Goal: Task Accomplishment & Management: Complete application form

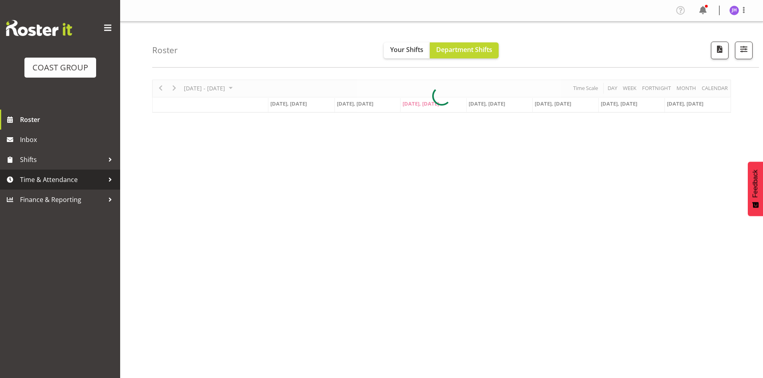
click at [70, 185] on span "Time & Attendance" at bounding box center [62, 180] width 84 height 12
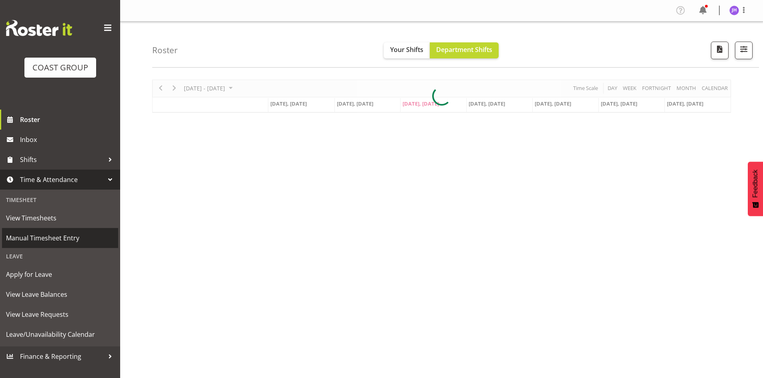
click at [55, 242] on span "Manual Timesheet Entry" at bounding box center [60, 238] width 108 height 12
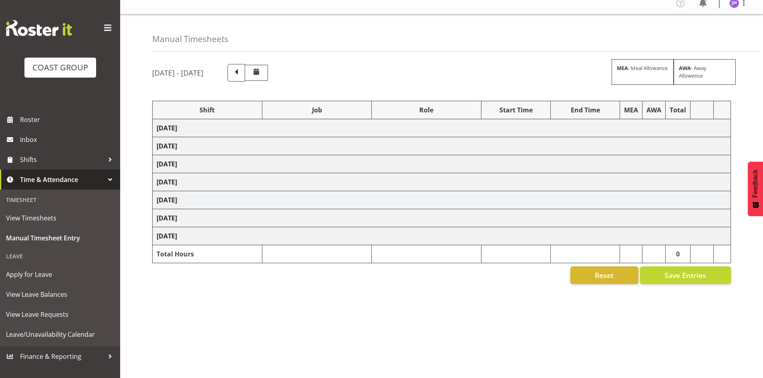
scroll to position [13, 0]
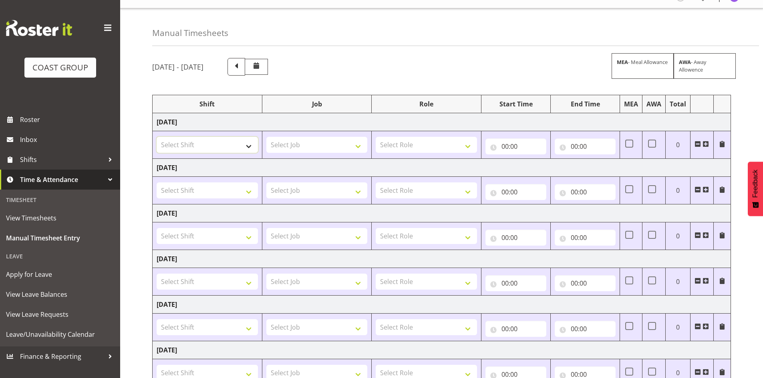
click at [239, 145] on select "Select Shift Apply Lettering C/D Screens C/D Screens CHC SIGN ADMIN (LEAVE ALON…" at bounding box center [207, 145] width 101 height 16
select select "1512"
click at [157, 137] on select "Select Shift Apply Lettering C/D Screens C/D Screens CHC SIGN ADMIN (LEAVE ALON…" at bounding box center [207, 145] width 101 height 16
click at [293, 141] on select "Select Job 1 Carlton Events 1 [PERSON_NAME][GEOGRAPHIC_DATA] 1 [PERSON_NAME][GE…" at bounding box center [316, 145] width 101 height 16
select select "624"
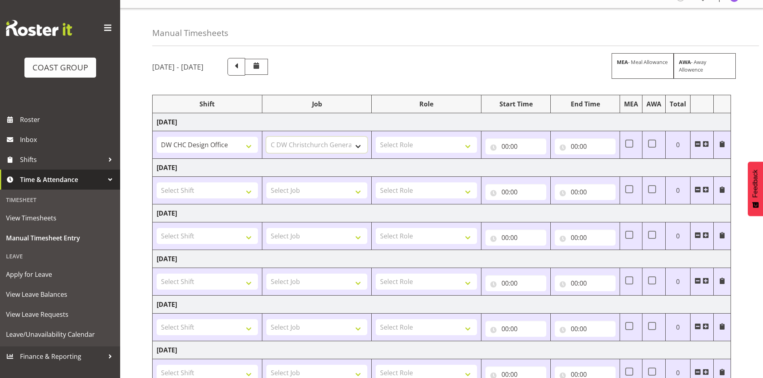
click at [266, 137] on select "Select Job 1 Carlton Events 1 [PERSON_NAME][GEOGRAPHIC_DATA] 1 [PERSON_NAME][GE…" at bounding box center [316, 145] width 101 height 16
drag, startPoint x: 393, startPoint y: 136, endPoint x: 392, endPoint y: 142, distance: 5.7
click at [392, 141] on td "Select Role DESIGNER [PERSON_NAME]" at bounding box center [427, 145] width 110 height 28
click at [392, 145] on select "Select Role DESIGNER [PERSON_NAME]" at bounding box center [426, 145] width 101 height 16
select select "221"
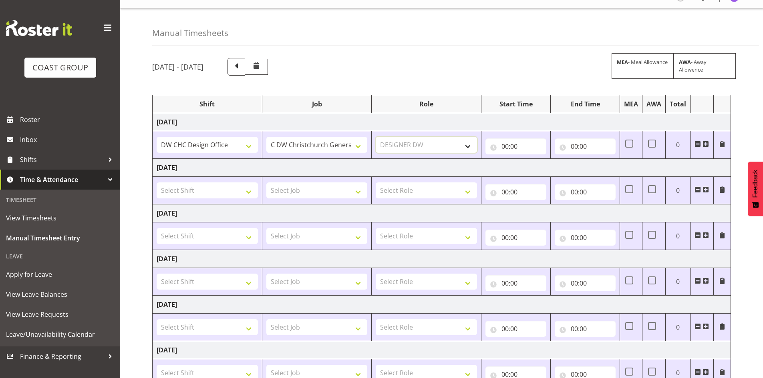
click at [376, 137] on select "Select Role DESIGNER [PERSON_NAME]" at bounding box center [426, 145] width 101 height 16
click at [502, 147] on input "00:00" at bounding box center [515, 147] width 61 height 16
drag, startPoint x: 535, startPoint y: 168, endPoint x: 539, endPoint y: 163, distance: 6.1
click at [535, 168] on select "00 01 02 03 04 05 06 07 08 09 10 11 12 13 14 15 16 17 18 19 20 21 22 23" at bounding box center [540, 167] width 18 height 16
select select "7"
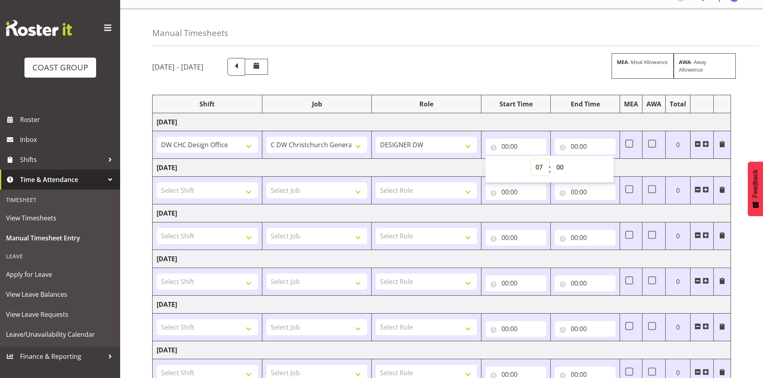
click at [531, 159] on select "00 01 02 03 04 05 06 07 08 09 10 11 12 13 14 15 16 17 18 19 20 21 22 23" at bounding box center [540, 167] width 18 height 16
type input "07:00"
click at [561, 168] on select "00 01 02 03 04 05 06 07 08 09 10 11 12 13 14 15 16 17 18 19 20 21 22 23 24 25 2…" at bounding box center [561, 167] width 18 height 16
select select "15"
click at [552, 159] on select "00 01 02 03 04 05 06 07 08 09 10 11 12 13 14 15 16 17 18 19 20 21 22 23 24 25 2…" at bounding box center [561, 167] width 18 height 16
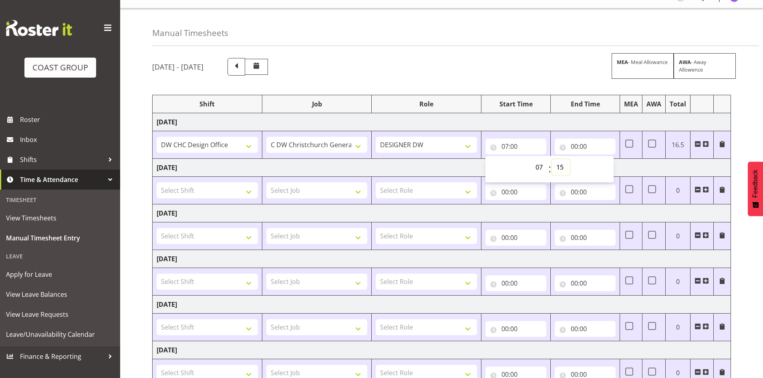
type input "07:15"
click at [575, 146] on input "00:00" at bounding box center [585, 147] width 61 height 16
click at [609, 168] on select "00 01 02 03 04 05 06 07 08 09 10 11 12 13 14 15 16 17 18 19 20 21 22 23" at bounding box center [609, 167] width 18 height 16
select select "16"
click at [600, 159] on select "00 01 02 03 04 05 06 07 08 09 10 11 12 13 14 15 16 17 18 19 20 21 22 23" at bounding box center [609, 167] width 18 height 16
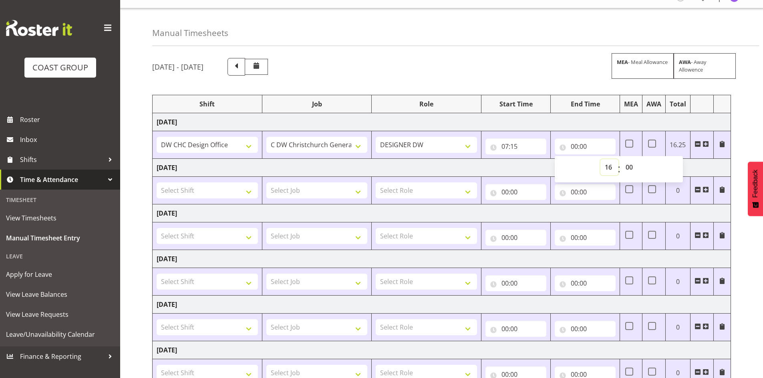
type input "16:00"
click at [630, 165] on select "00 01 02 03 04 05 06 07 08 09 10 11 12 13 14 15 16 17 18 19 20 21 22 23 24 25 2…" at bounding box center [630, 167] width 18 height 16
select select "30"
click at [621, 159] on select "00 01 02 03 04 05 06 07 08 09 10 11 12 13 14 15 16 17 18 19 20 21 22 23 24 25 2…" at bounding box center [630, 167] width 18 height 16
type input "16:30"
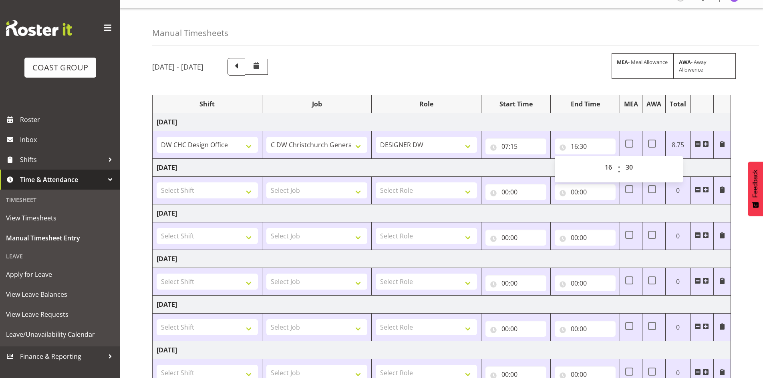
click at [705, 167] on td "[DATE]" at bounding box center [442, 168] width 578 height 18
click at [663, 164] on td "[DATE]" at bounding box center [442, 168] width 578 height 18
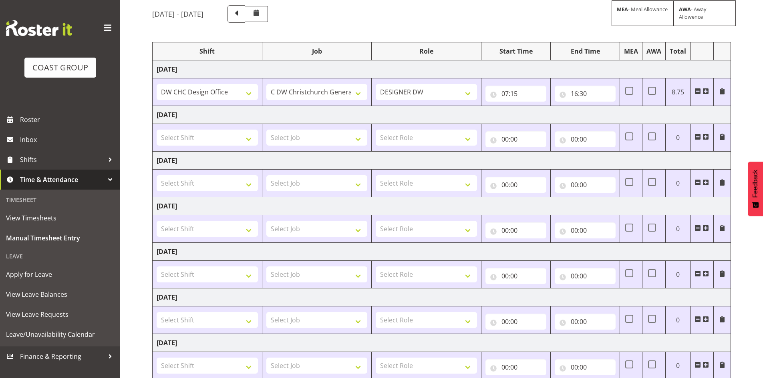
scroll to position [119, 0]
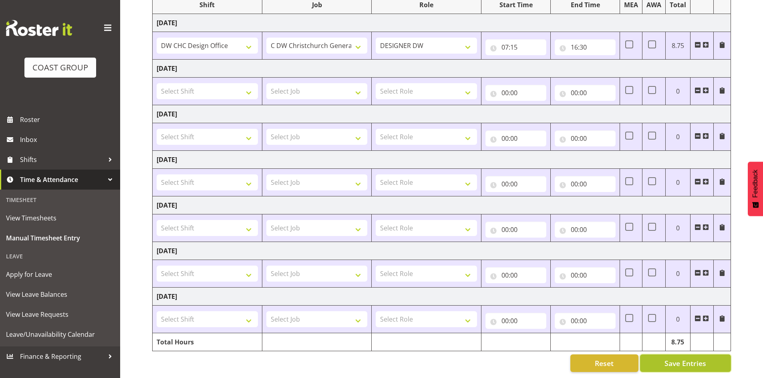
click at [681, 363] on button "Save Entries" at bounding box center [685, 364] width 91 height 18
drag, startPoint x: 682, startPoint y: 359, endPoint x: 524, endPoint y: 258, distance: 187.6
click at [682, 359] on span "Save Entries" at bounding box center [685, 363] width 42 height 10
